Goal: Transaction & Acquisition: Purchase product/service

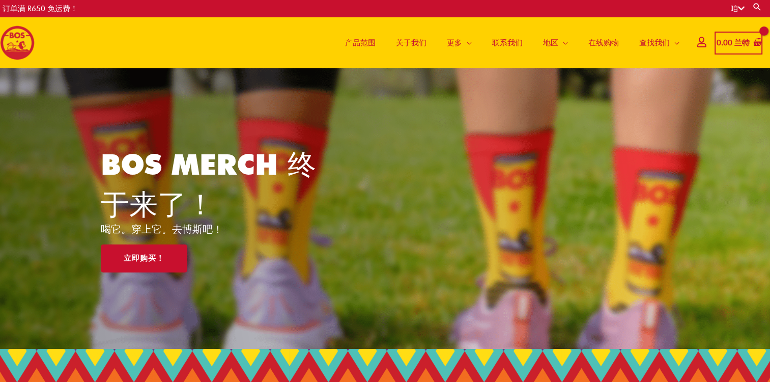
click at [362, 41] on span "产品范围" at bounding box center [360, 42] width 31 height 31
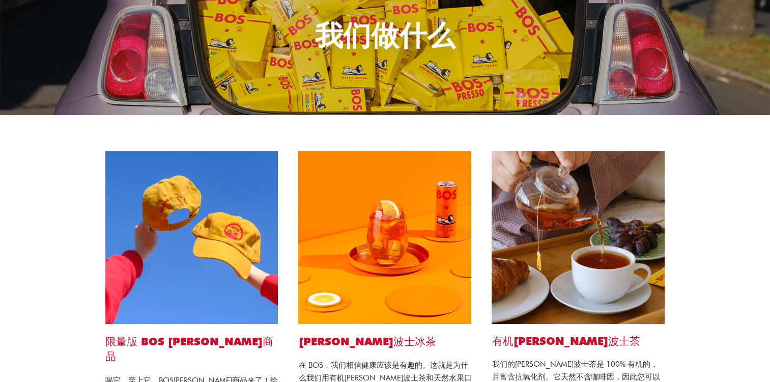
scroll to position [114, 0]
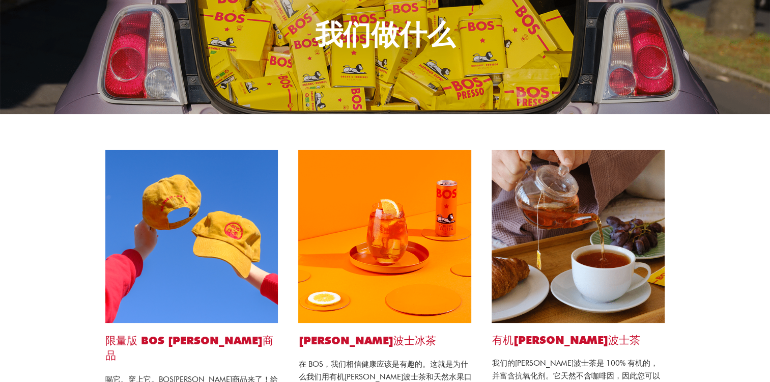
click at [556, 239] on img at bounding box center [578, 236] width 173 height 173
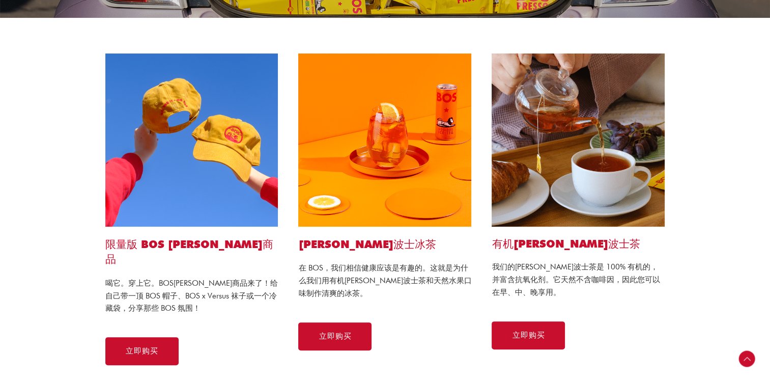
scroll to position [229, 0]
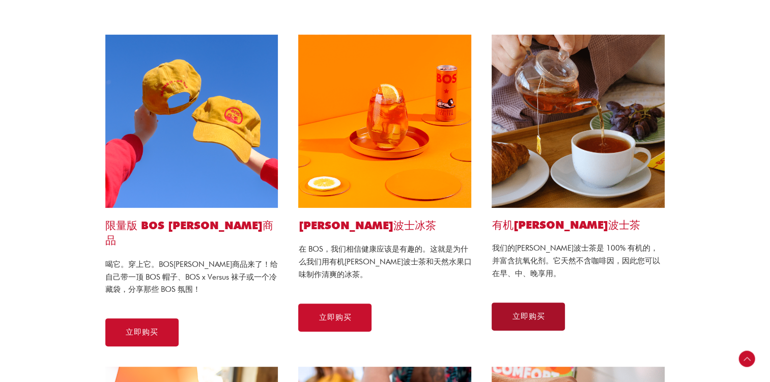
click at [544, 318] on span "立即购买" at bounding box center [528, 316] width 33 height 8
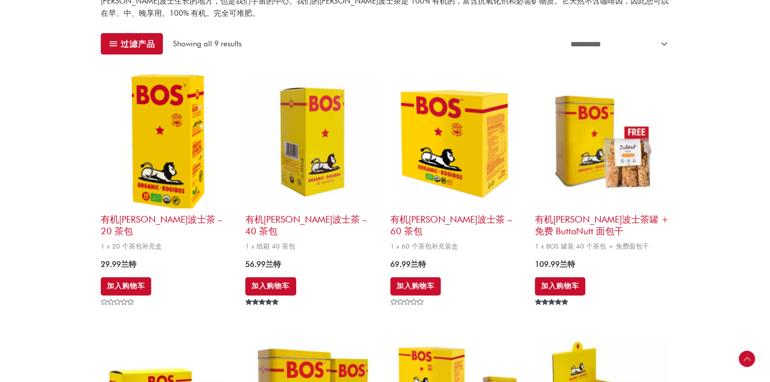
scroll to position [344, 0]
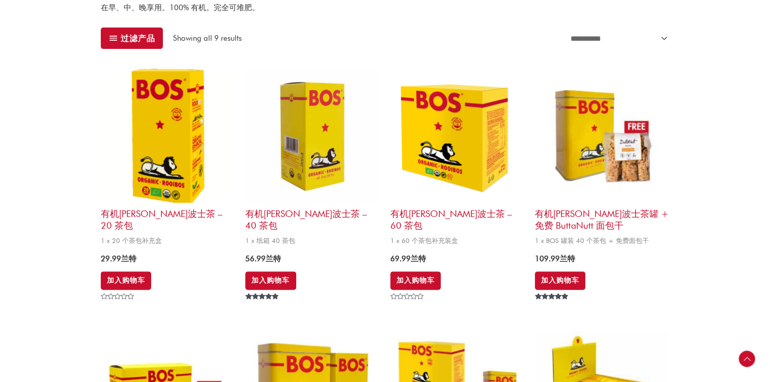
click at [188, 133] on img at bounding box center [168, 135] width 134 height 134
click at [157, 136] on img at bounding box center [168, 135] width 134 height 134
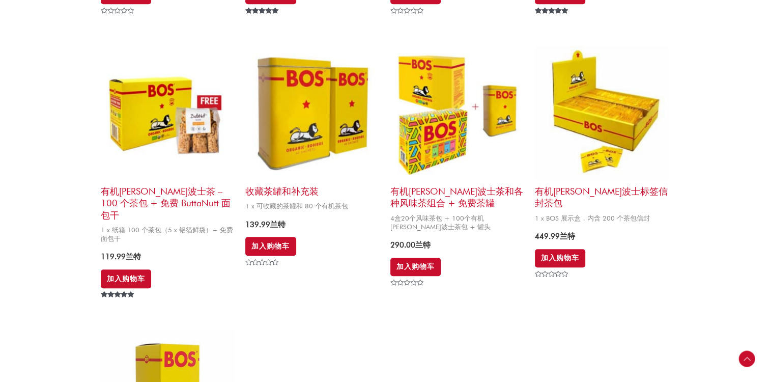
scroll to position [630, 0]
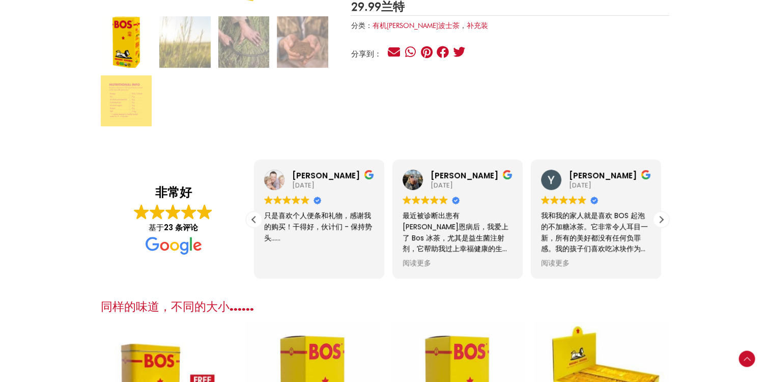
scroll to position [344, 0]
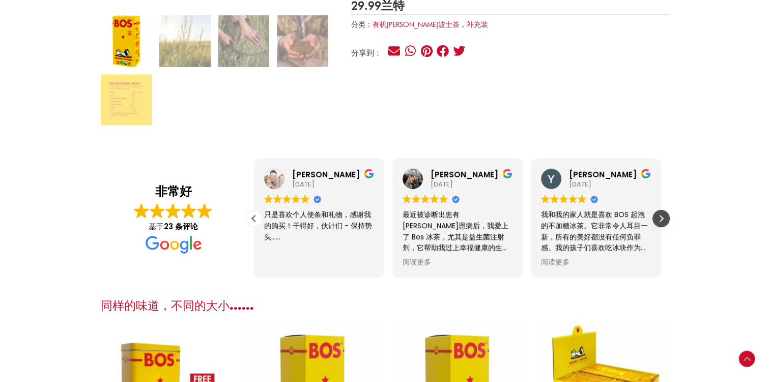
click at [662, 216] on div "下一篇评论" at bounding box center [660, 218] width 15 height 15
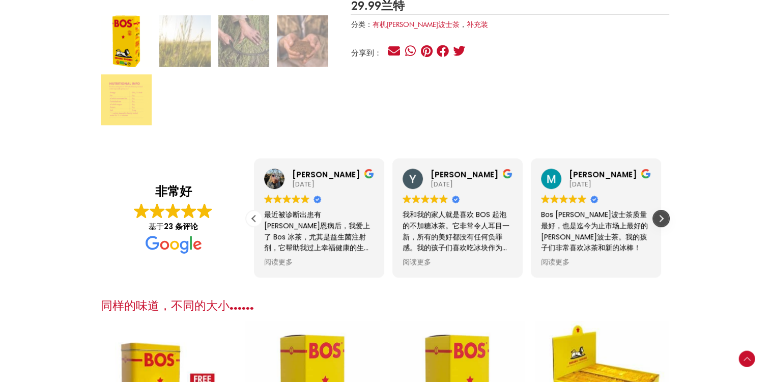
click at [662, 216] on div "下一篇评论" at bounding box center [660, 218] width 15 height 15
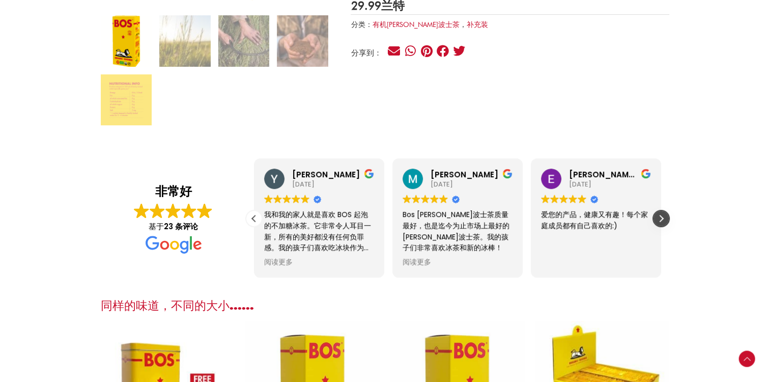
click at [662, 216] on div "下一篇评论" at bounding box center [660, 218] width 15 height 15
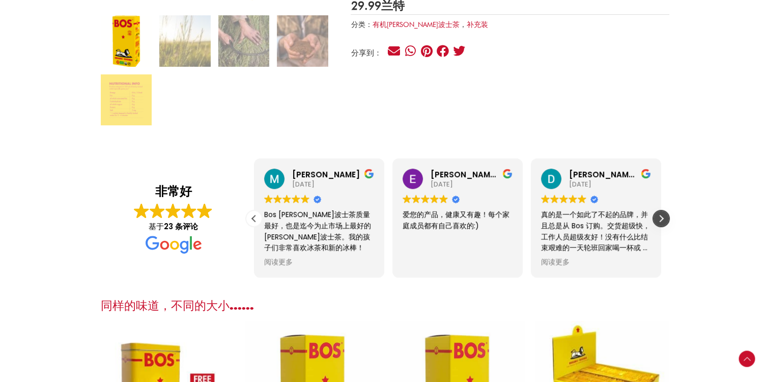
click at [662, 216] on div "下一篇评论" at bounding box center [660, 218] width 15 height 15
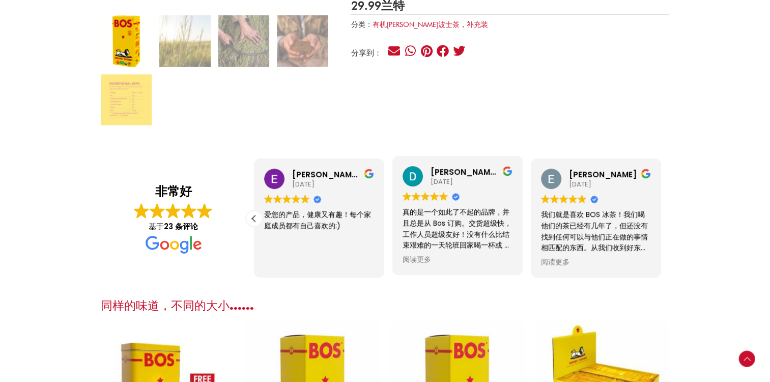
scroll to position [401, 0]
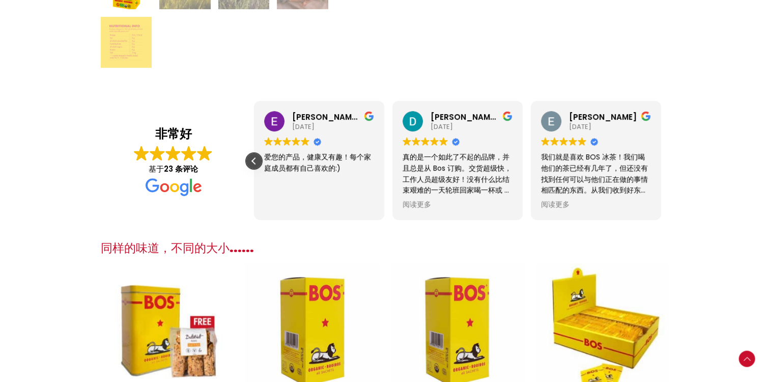
click at [250, 160] on div "往期回顾" at bounding box center [253, 160] width 15 height 15
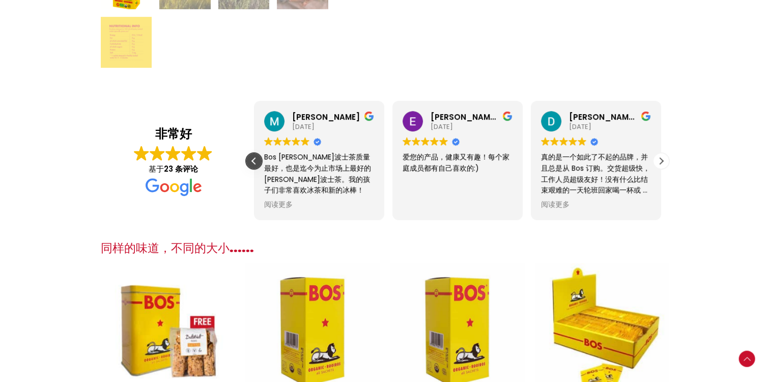
click at [250, 160] on div "往期回顾" at bounding box center [253, 160] width 15 height 15
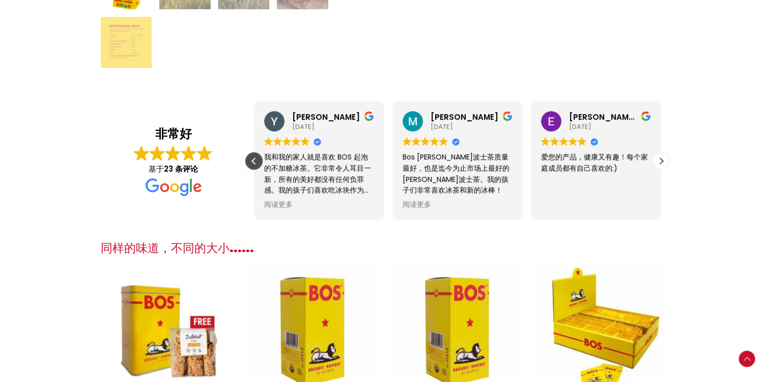
click at [250, 160] on div "往期回顾" at bounding box center [253, 160] width 15 height 15
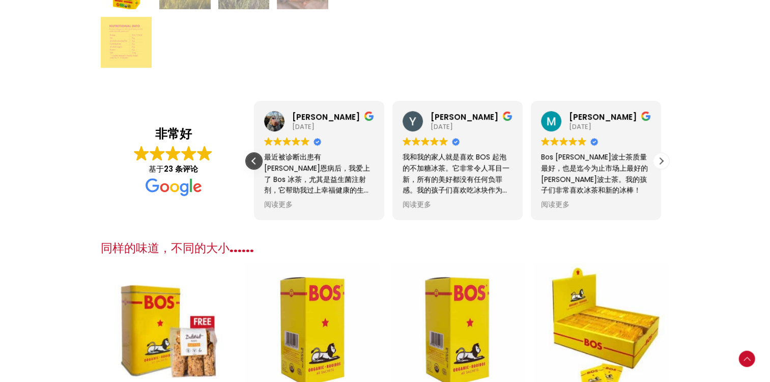
click at [250, 160] on div "往期回顾" at bounding box center [253, 160] width 15 height 15
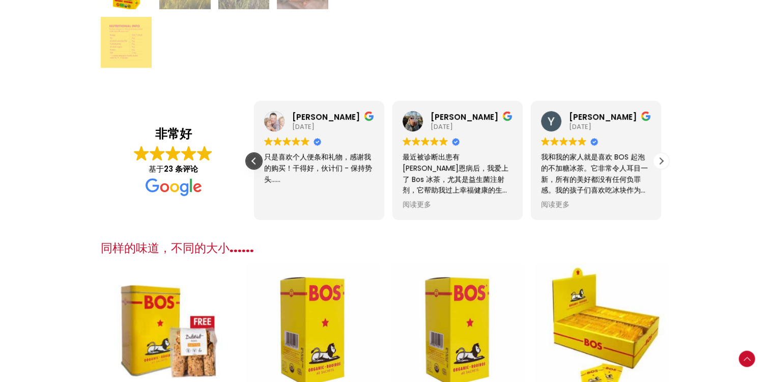
click at [250, 160] on div "往期回顾" at bounding box center [253, 160] width 15 height 15
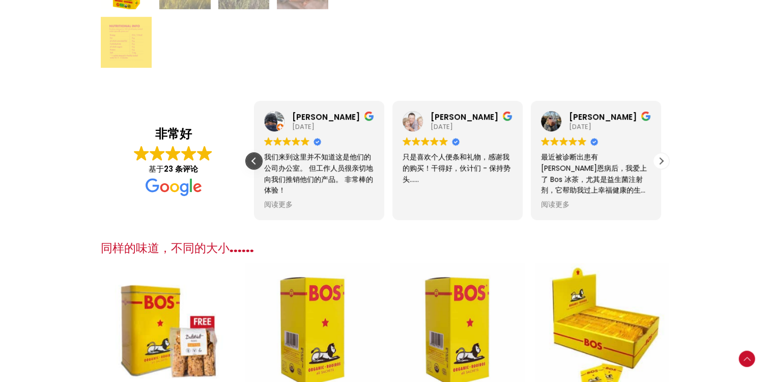
click at [250, 160] on div "往期回顾" at bounding box center [253, 160] width 15 height 15
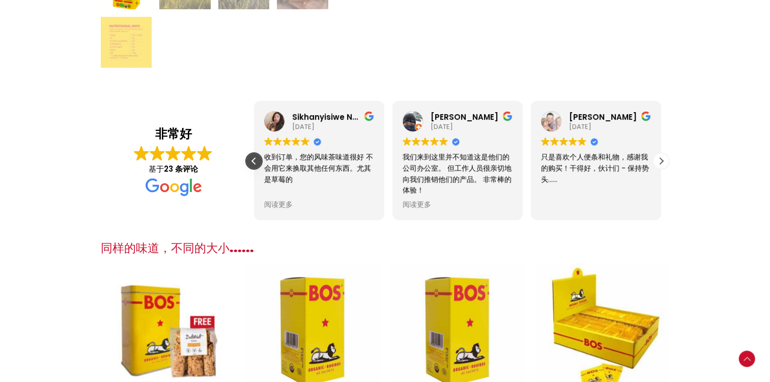
click at [250, 160] on div "往期回顾" at bounding box center [253, 160] width 15 height 15
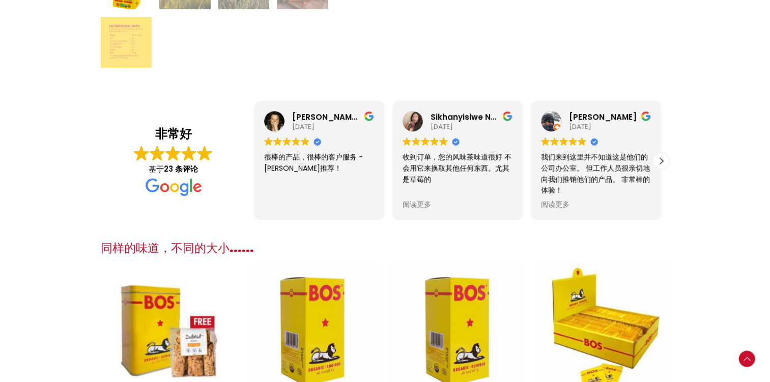
click at [250, 160] on div "[PERSON_NAME]灵顿 [DATE] Trustindex 验证评论的原始来源是否为 Google。 很棒的产品，很棒的客户服务 - [PERSON_…" at bounding box center [319, 160] width 138 height 119
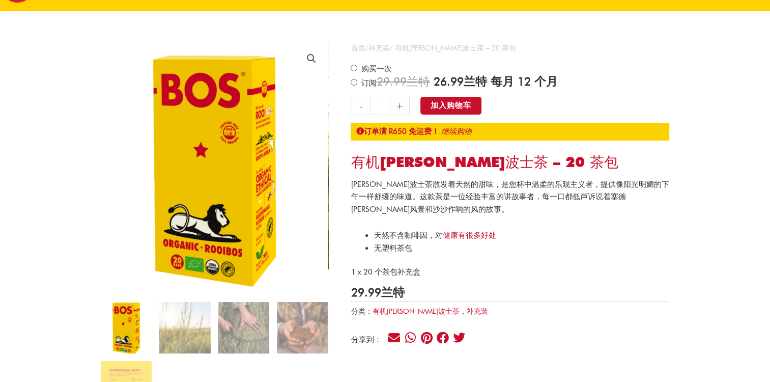
scroll to position [114, 0]
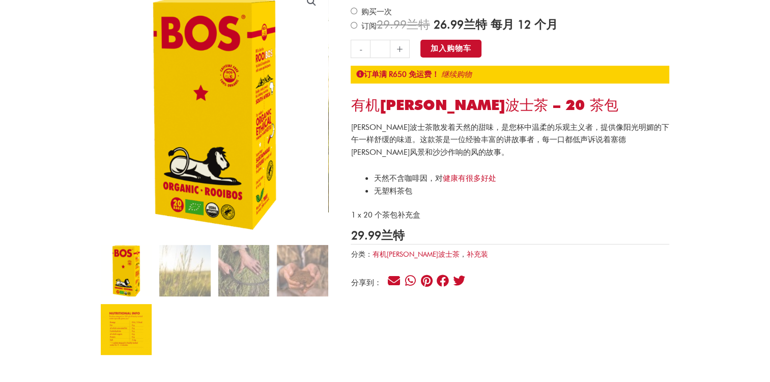
click at [106, 344] on img at bounding box center [126, 329] width 51 height 51
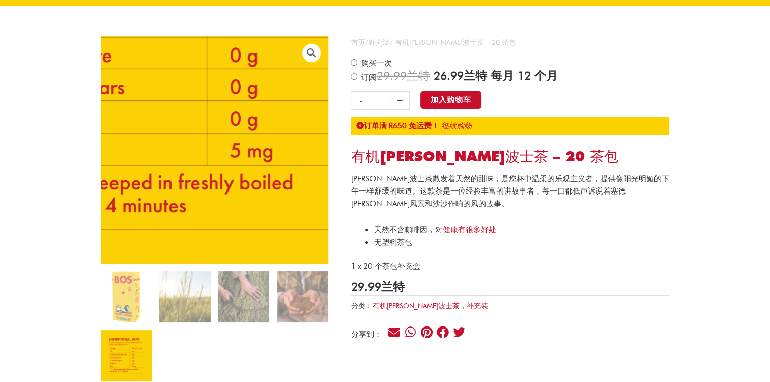
scroll to position [57, 0]
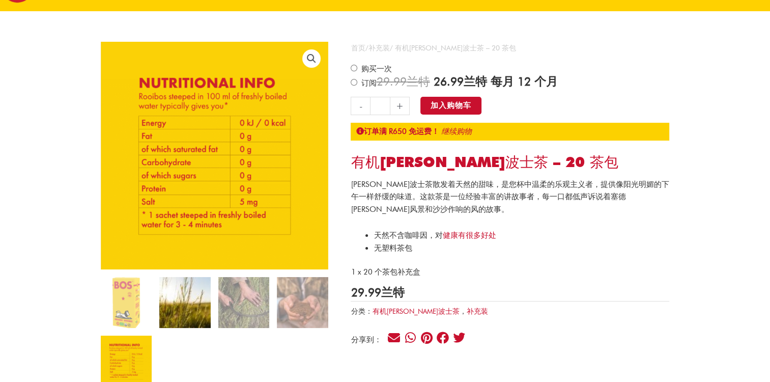
click at [175, 303] on img at bounding box center [184, 302] width 51 height 51
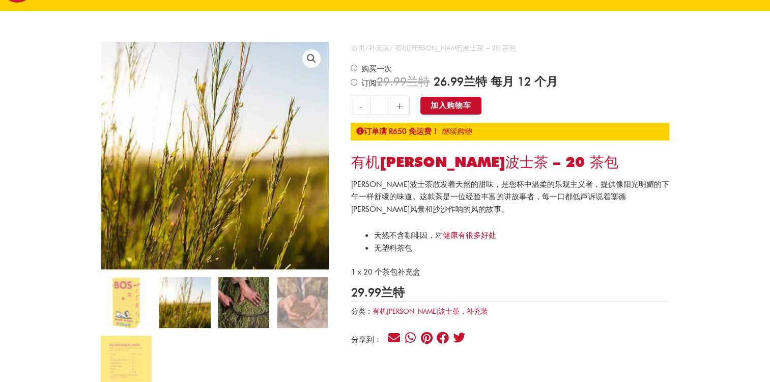
click at [230, 303] on img at bounding box center [243, 302] width 51 height 51
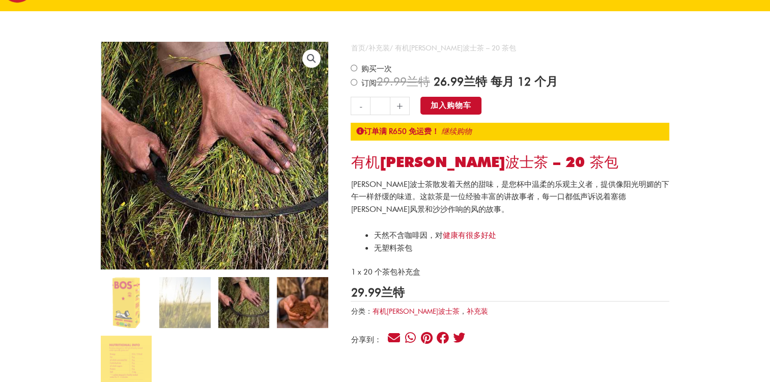
click at [291, 306] on img at bounding box center [302, 302] width 51 height 51
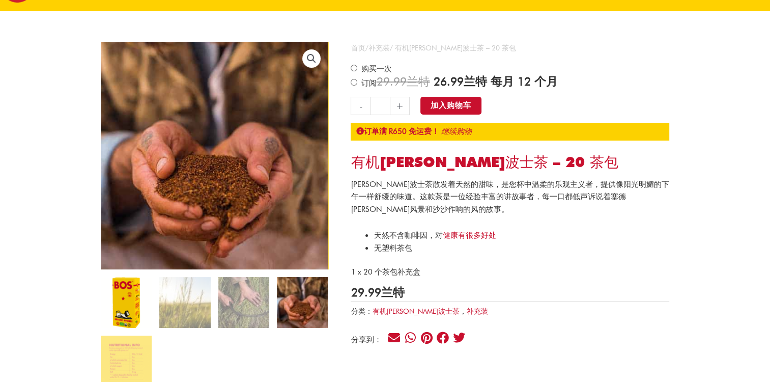
click at [138, 307] on img at bounding box center [126, 302] width 51 height 51
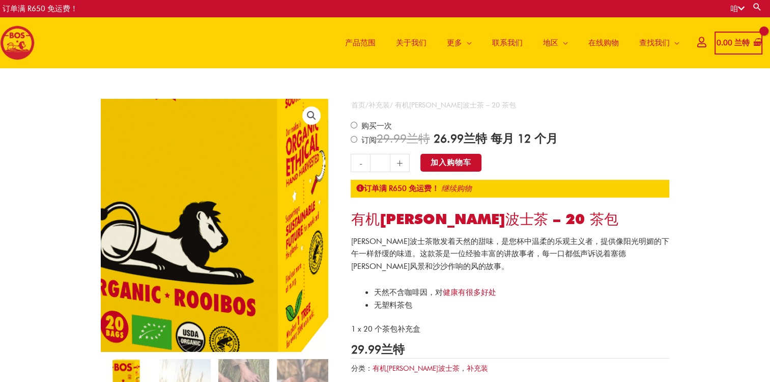
scroll to position [0, 0]
